Goal: Check status

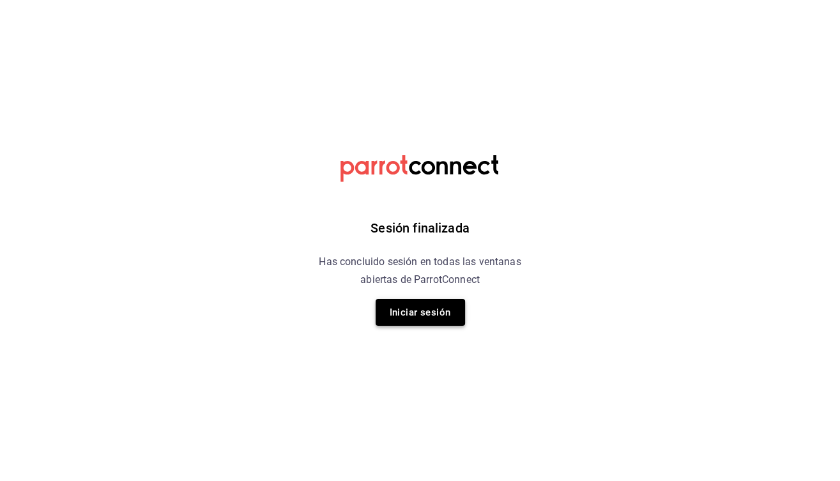
click at [434, 308] on button "Iniciar sesión" at bounding box center [419, 312] width 89 height 27
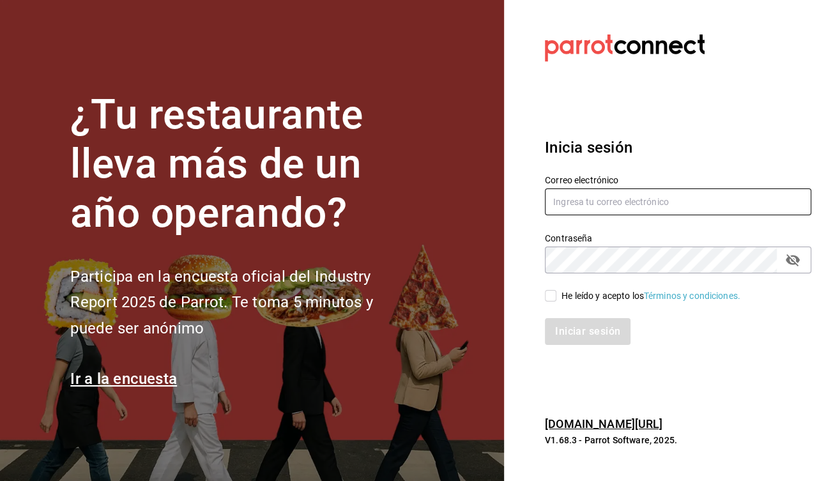
type input "[EMAIL_ADDRESS][DOMAIN_NAME]"
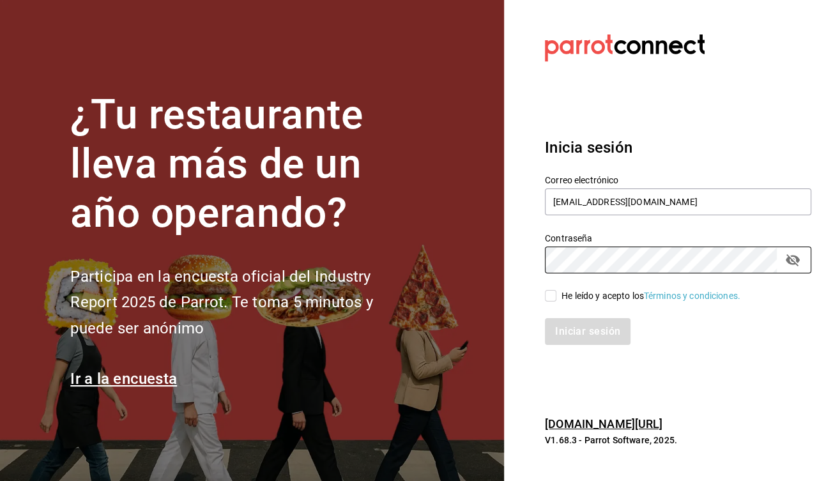
click at [548, 294] on input "He leído y acepto los Términos y condiciones." at bounding box center [550, 295] width 11 height 11
checkbox input "true"
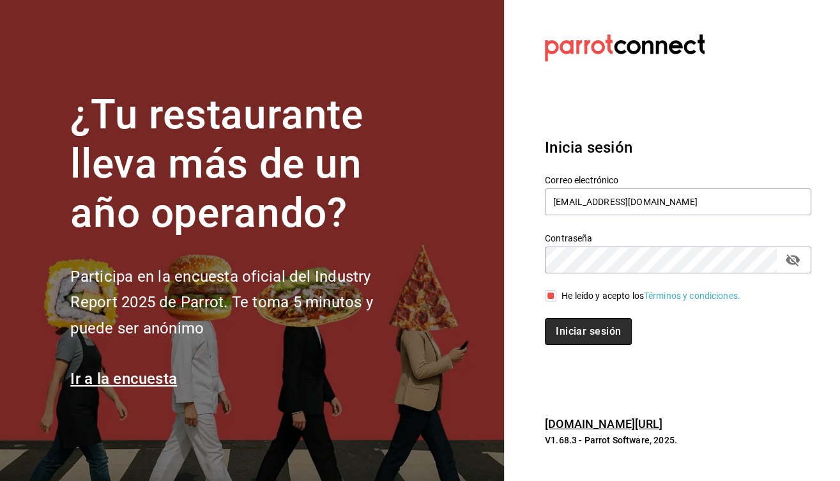
click at [578, 331] on button "Iniciar sesión" at bounding box center [588, 331] width 87 height 27
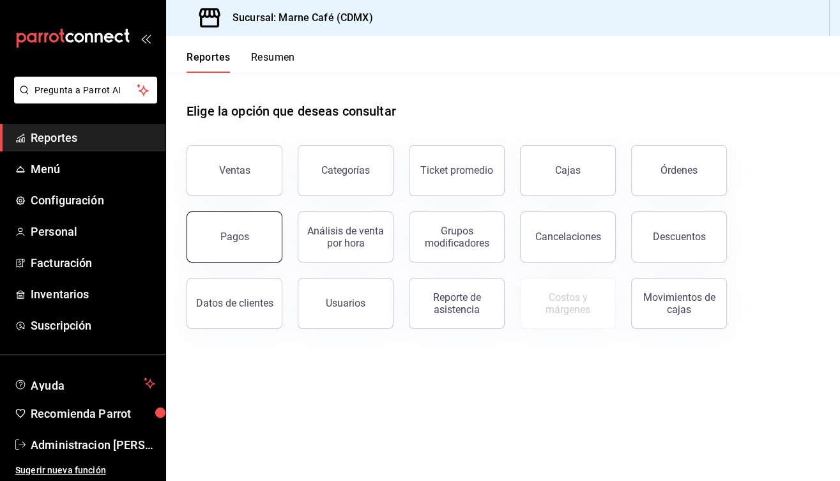
click at [238, 236] on div "Pagos" at bounding box center [234, 236] width 29 height 12
